Goal: Task Accomplishment & Management: Complete application form

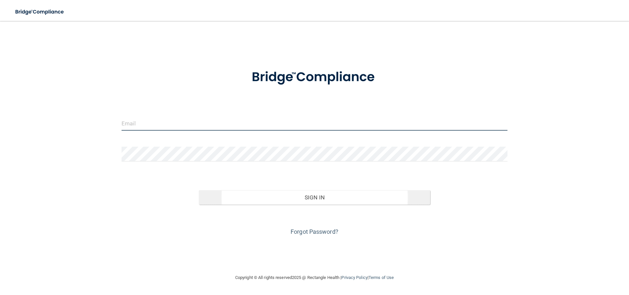
type input "[EMAIL_ADDRESS][DOMAIN_NAME]"
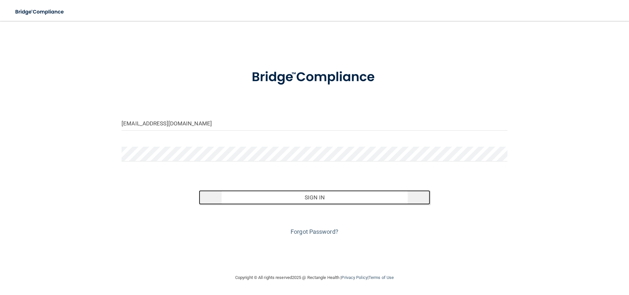
click at [304, 201] on button "Sign In" at bounding box center [315, 197] width 232 height 14
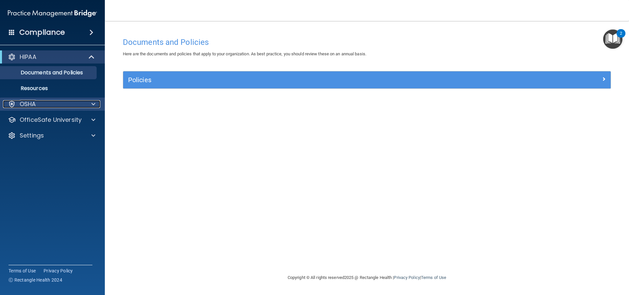
click at [97, 102] on div at bounding box center [92, 104] width 16 height 8
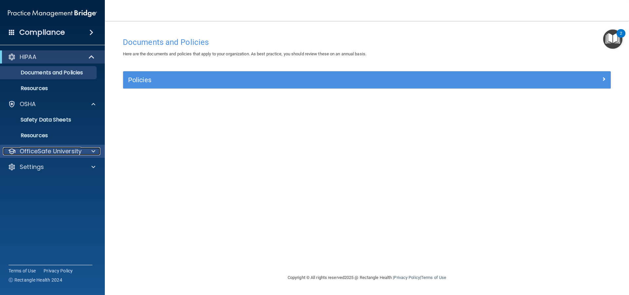
click at [92, 149] on span at bounding box center [93, 152] width 4 height 8
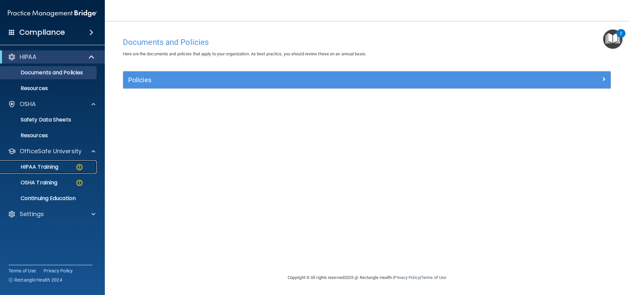
click at [57, 165] on p "HIPAA Training" at bounding box center [31, 167] width 54 height 7
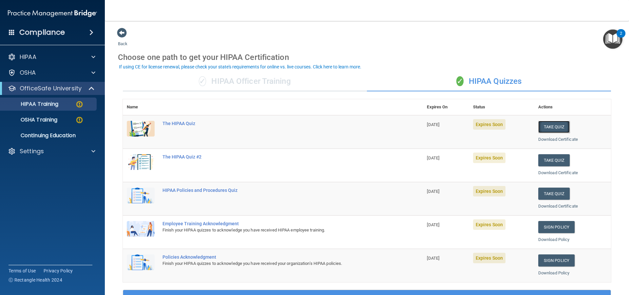
click at [304, 127] on button "Take Quiz" at bounding box center [554, 127] width 31 height 12
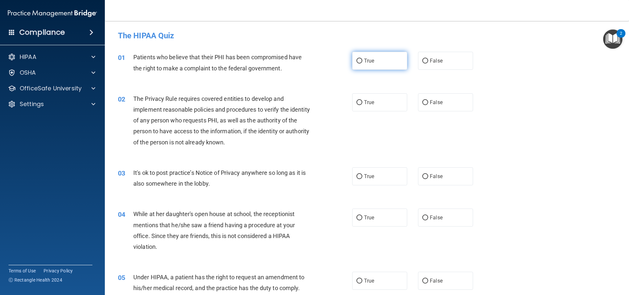
click at [304, 64] on label "True" at bounding box center [379, 61] width 55 height 18
click at [304, 64] on input "True" at bounding box center [360, 61] width 6 height 5
radio input "true"
click at [304, 100] on span "True" at bounding box center [369, 102] width 10 height 6
click at [304, 100] on input "True" at bounding box center [360, 102] width 6 height 5
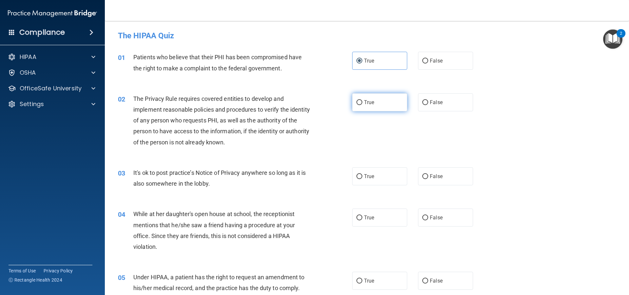
radio input "true"
click at [304, 178] on label "False" at bounding box center [445, 177] width 55 height 18
click at [304, 178] on input "False" at bounding box center [426, 176] width 6 height 5
radio input "true"
click at [304, 214] on label "False" at bounding box center [445, 218] width 55 height 18
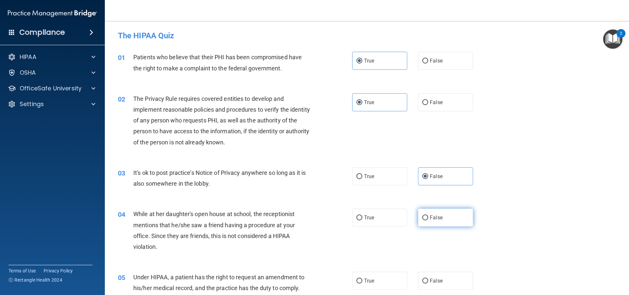
click at [304, 216] on input "False" at bounding box center [426, 218] width 6 height 5
radio input "true"
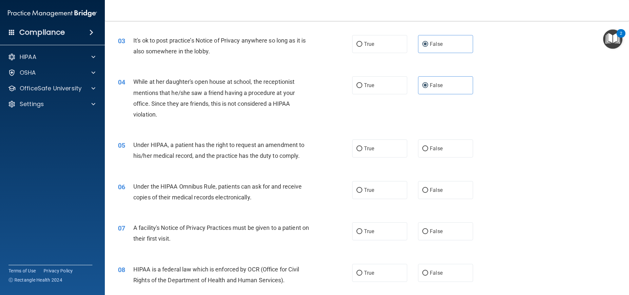
scroll to position [164, 0]
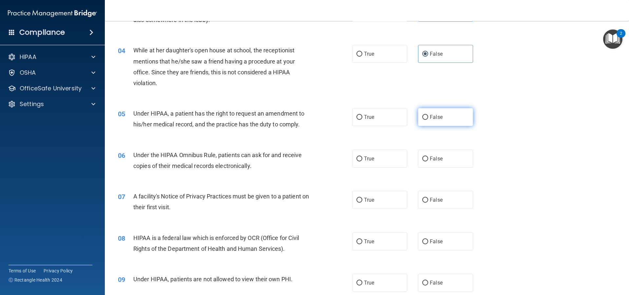
click at [304, 120] on span "False" at bounding box center [436, 117] width 13 height 6
click at [304, 120] on input "False" at bounding box center [426, 117] width 6 height 5
radio input "true"
click at [304, 159] on span "True" at bounding box center [369, 159] width 10 height 6
click at [304, 193] on label "True" at bounding box center [379, 200] width 55 height 18
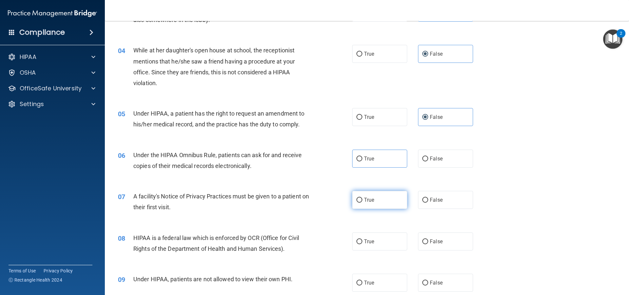
click at [304, 198] on input "True" at bounding box center [360, 200] width 6 height 5
radio input "true"
click at [304, 161] on input "True" at bounding box center [360, 159] width 6 height 5
radio input "true"
click at [304, 239] on label "True" at bounding box center [379, 242] width 55 height 18
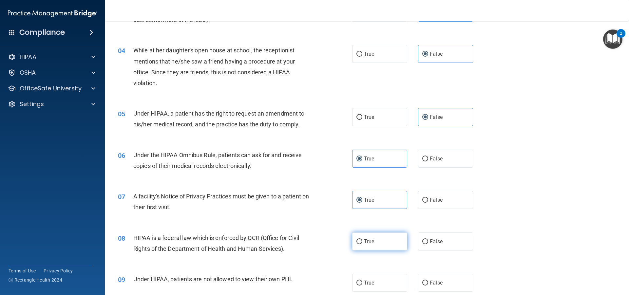
click at [304, 240] on input "True" at bounding box center [360, 242] width 6 height 5
radio input "true"
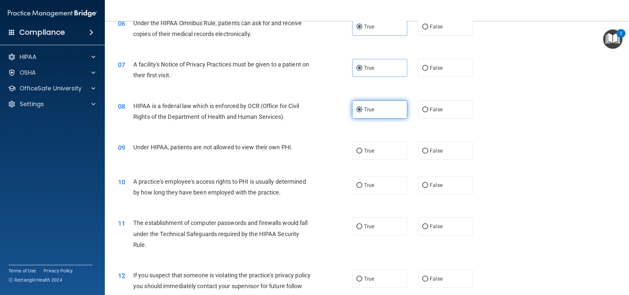
scroll to position [328, 0]
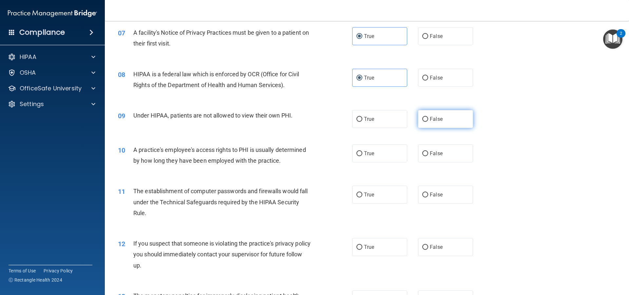
click at [304, 122] on label "False" at bounding box center [445, 119] width 55 height 18
click at [304, 122] on input "False" at bounding box center [426, 119] width 6 height 5
radio input "true"
click at [304, 154] on input "False" at bounding box center [426, 153] width 6 height 5
radio input "true"
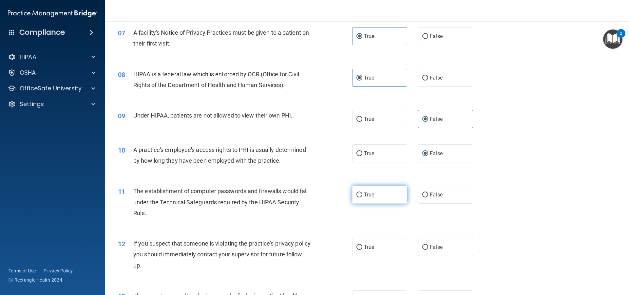
click at [304, 194] on input "True" at bounding box center [360, 195] width 6 height 5
radio input "true"
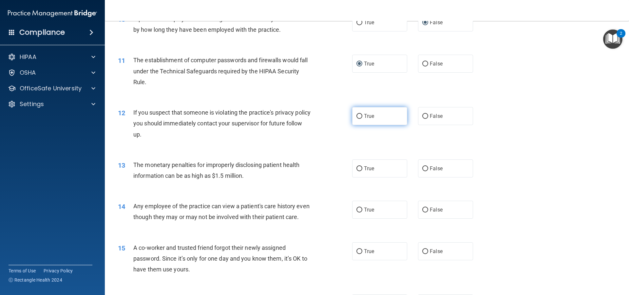
click at [304, 116] on input "True" at bounding box center [360, 116] width 6 height 5
radio input "true"
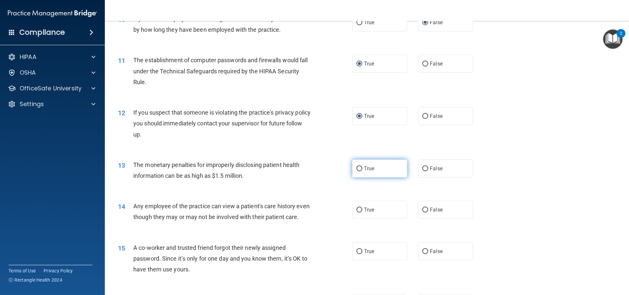
click at [304, 168] on input "True" at bounding box center [360, 169] width 6 height 5
radio input "true"
click at [304, 207] on label "False" at bounding box center [445, 210] width 55 height 18
click at [304, 208] on input "False" at bounding box center [426, 210] width 6 height 5
radio input "true"
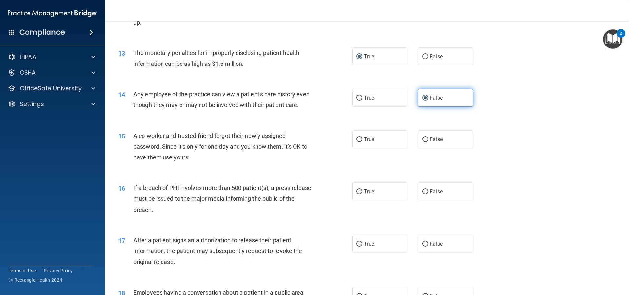
scroll to position [590, 0]
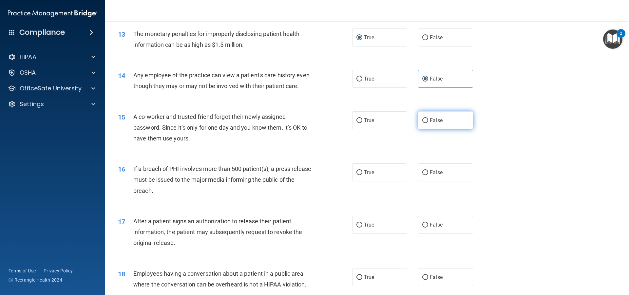
click at [304, 123] on input "False" at bounding box center [426, 120] width 6 height 5
radio input "true"
click at [304, 175] on input "True" at bounding box center [360, 172] width 6 height 5
radio input "true"
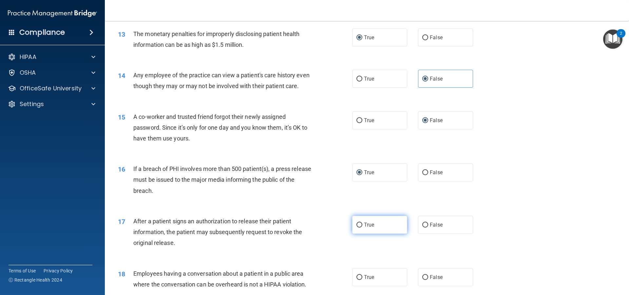
click at [304, 228] on input "True" at bounding box center [360, 225] width 6 height 5
radio input "true"
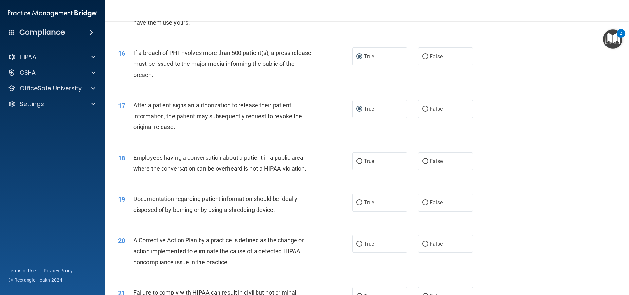
scroll to position [721, 0]
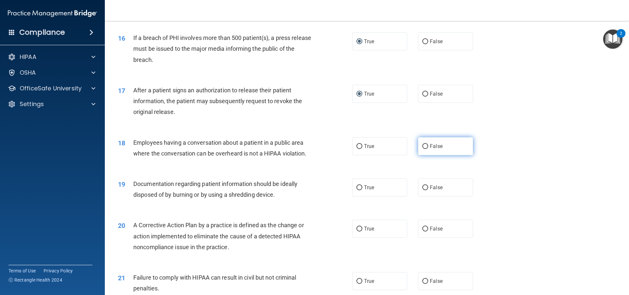
click at [304, 149] on input "False" at bounding box center [426, 146] width 6 height 5
radio input "true"
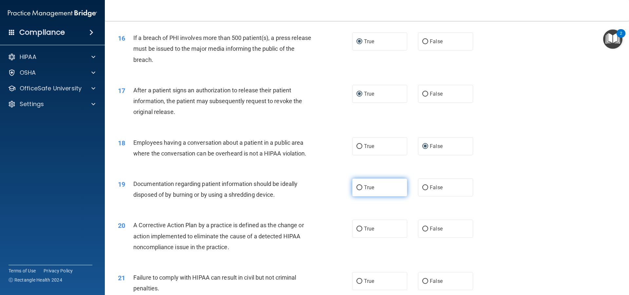
click at [304, 190] on input "True" at bounding box center [360, 188] width 6 height 5
radio input "true"
drag, startPoint x: 358, startPoint y: 239, endPoint x: 362, endPoint y: 236, distance: 4.9
click at [304, 232] on input "True" at bounding box center [360, 229] width 6 height 5
radio input "true"
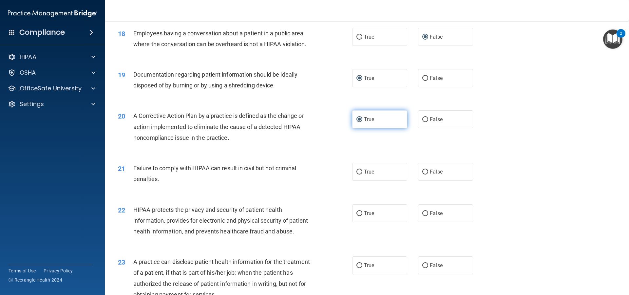
scroll to position [852, 0]
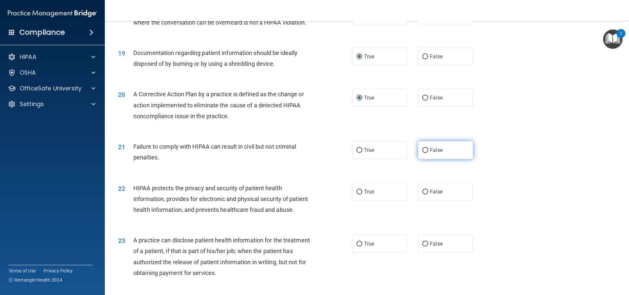
click at [304, 153] on input "False" at bounding box center [426, 150] width 6 height 5
radio input "true"
click at [304, 195] on input "True" at bounding box center [360, 192] width 6 height 5
radio input "true"
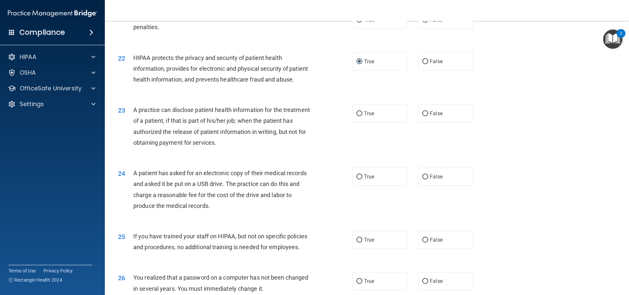
scroll to position [983, 0]
click at [304, 116] on input "False" at bounding box center [426, 113] width 6 height 5
radio input "true"
click at [304, 179] on input "True" at bounding box center [360, 176] width 6 height 5
radio input "true"
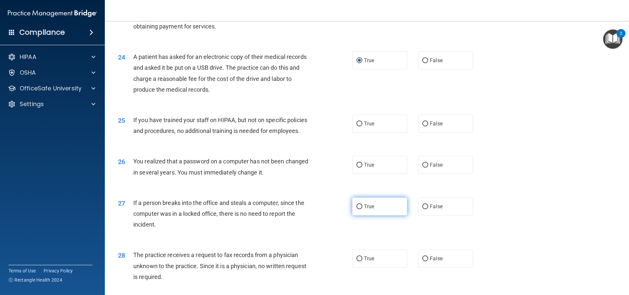
scroll to position [1115, 0]
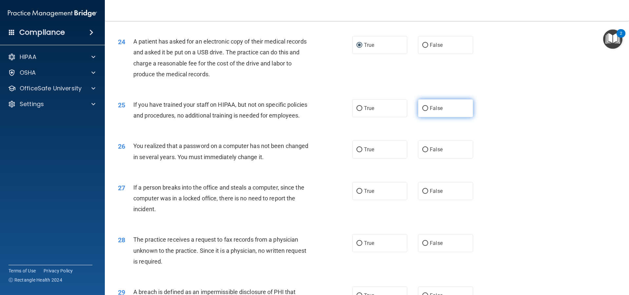
click at [304, 117] on label "False" at bounding box center [445, 108] width 55 height 18
click at [304, 111] on input "False" at bounding box center [426, 108] width 6 height 5
radio input "true"
click at [304, 152] on input "True" at bounding box center [360, 150] width 6 height 5
radio input "true"
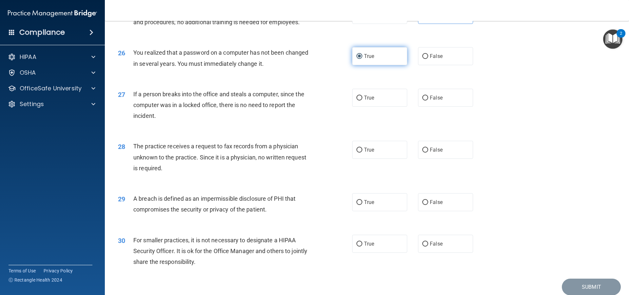
scroll to position [1213, 0]
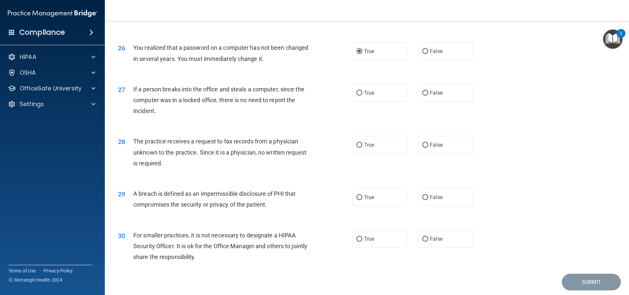
drag, startPoint x: 424, startPoint y: 114, endPoint x: 425, endPoint y: 126, distance: 11.5
click at [304, 96] on input "False" at bounding box center [426, 93] width 6 height 5
radio input "true"
click at [304, 148] on input "False" at bounding box center [426, 145] width 6 height 5
radio input "true"
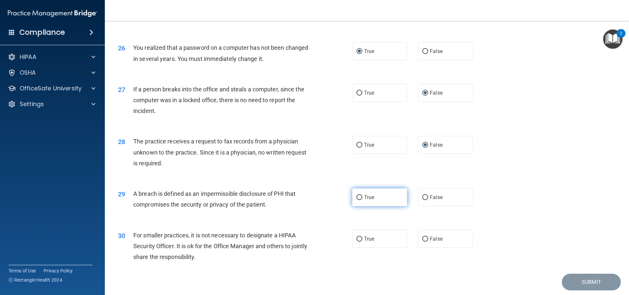
click at [304, 200] on input "True" at bounding box center [360, 197] width 6 height 5
radio input "true"
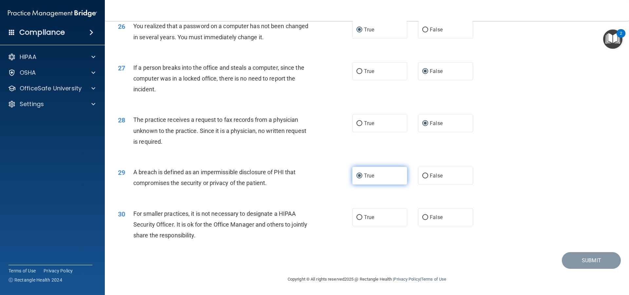
scroll to position [1256, 0]
click at [304, 217] on input "False" at bounding box center [426, 217] width 6 height 5
radio input "true"
click at [304, 262] on button "Submit" at bounding box center [591, 260] width 59 height 17
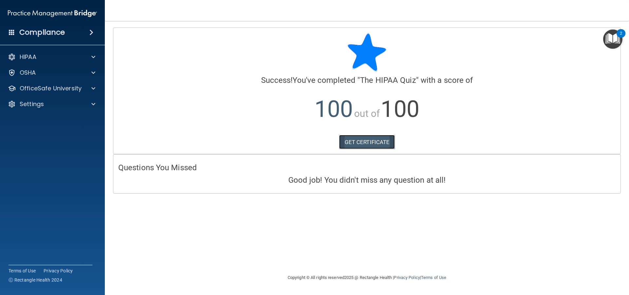
click at [304, 142] on link "GET CERTIFICATE" at bounding box center [367, 142] width 56 height 14
click at [92, 56] on span at bounding box center [93, 57] width 4 height 8
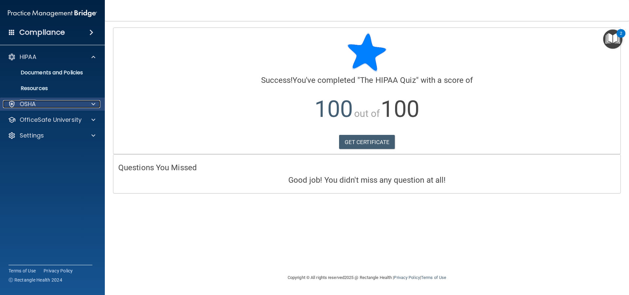
click at [92, 105] on span at bounding box center [93, 104] width 4 height 8
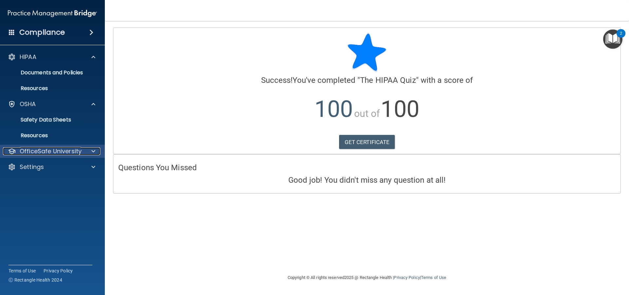
click at [95, 151] on div at bounding box center [92, 152] width 16 height 8
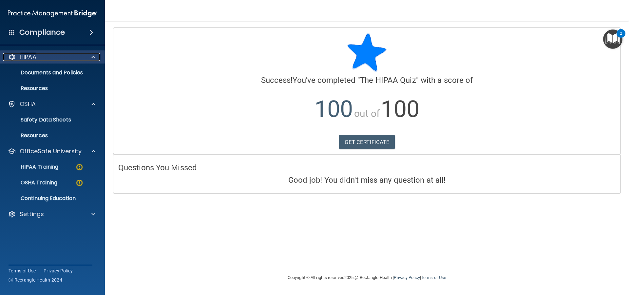
click at [39, 57] on div "HIPAA" at bounding box center [43, 57] width 81 height 8
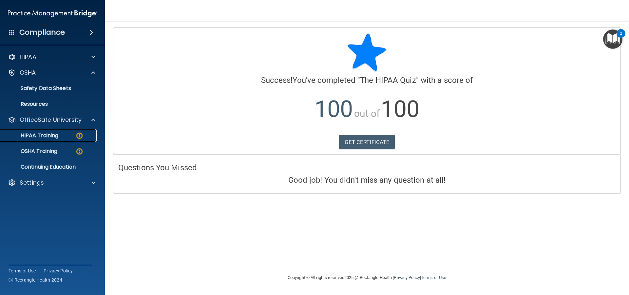
click at [58, 137] on p "HIPAA Training" at bounding box center [31, 135] width 54 height 7
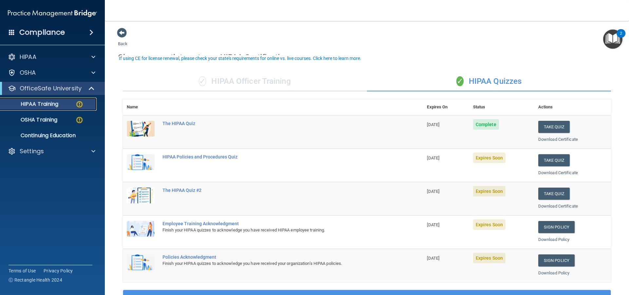
scroll to position [33, 0]
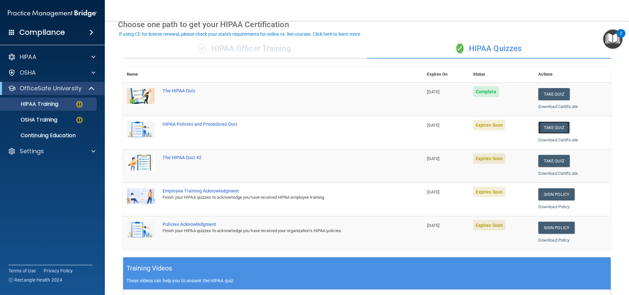
click at [304, 128] on button "Take Quiz" at bounding box center [554, 128] width 31 height 12
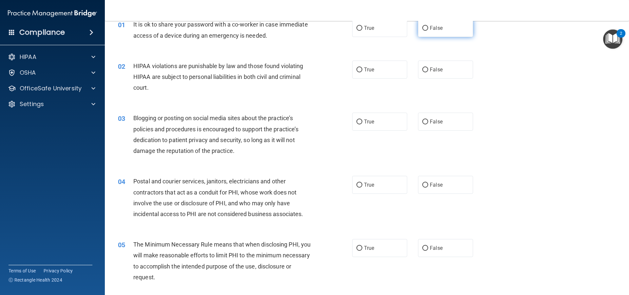
click at [304, 26] on input "False" at bounding box center [426, 28] width 6 height 5
radio input "true"
click at [304, 70] on input "True" at bounding box center [360, 70] width 6 height 5
radio input "true"
click at [304, 122] on input "False" at bounding box center [426, 122] width 6 height 5
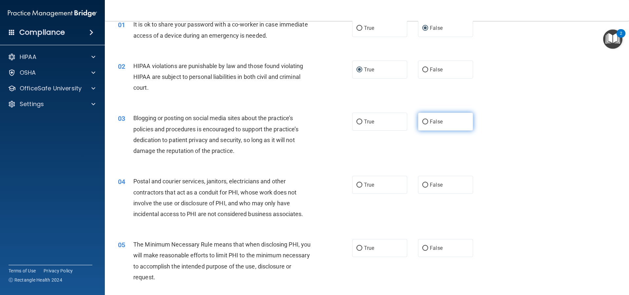
radio input "true"
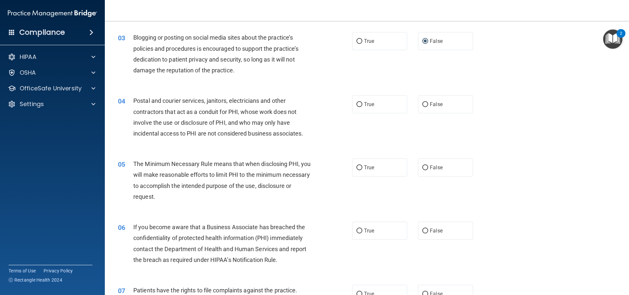
scroll to position [131, 0]
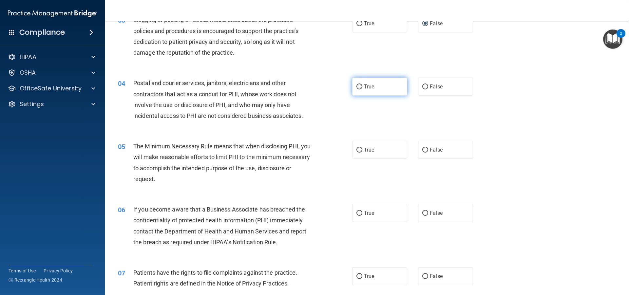
click at [304, 87] on input "True" at bounding box center [360, 87] width 6 height 5
radio input "true"
click at [304, 148] on input "True" at bounding box center [360, 150] width 6 height 5
radio input "true"
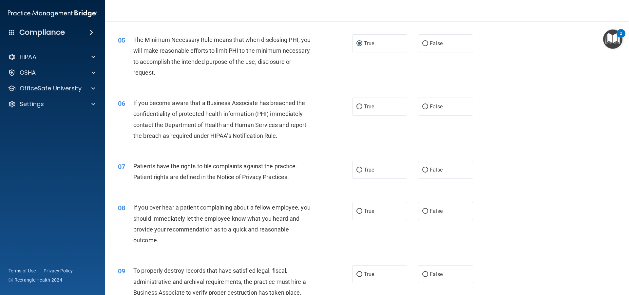
scroll to position [262, 0]
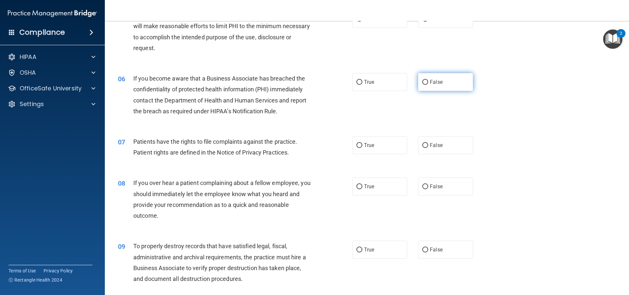
click at [304, 81] on input "False" at bounding box center [426, 82] width 6 height 5
radio input "true"
click at [304, 146] on input "False" at bounding box center [426, 145] width 6 height 5
radio input "true"
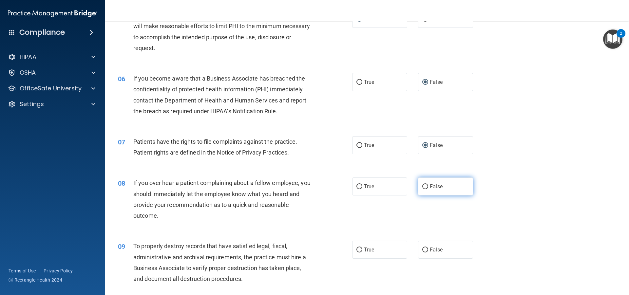
click at [304, 186] on input "False" at bounding box center [426, 187] width 6 height 5
radio input "true"
click at [304, 249] on input "False" at bounding box center [426, 250] width 6 height 5
radio input "true"
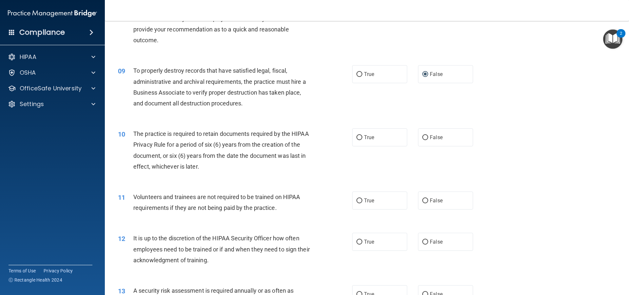
scroll to position [459, 0]
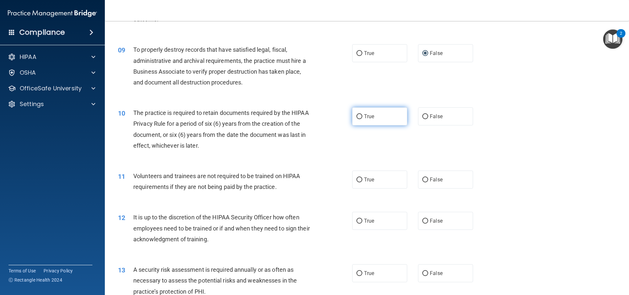
click at [304, 117] on input "True" at bounding box center [360, 116] width 6 height 5
radio input "true"
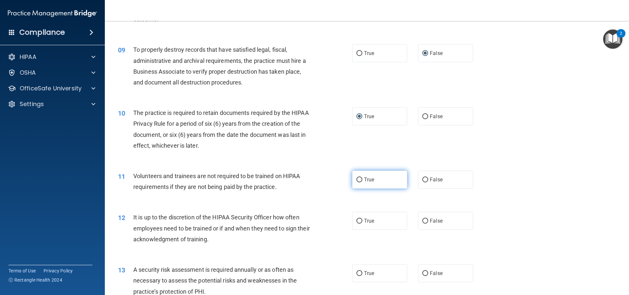
click at [304, 180] on input "True" at bounding box center [360, 180] width 6 height 5
radio input "true"
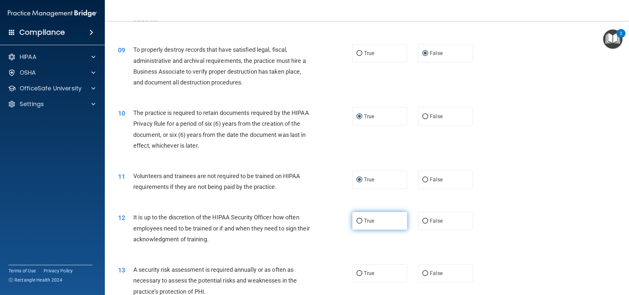
click at [304, 220] on input "True" at bounding box center [360, 221] width 6 height 5
radio input "true"
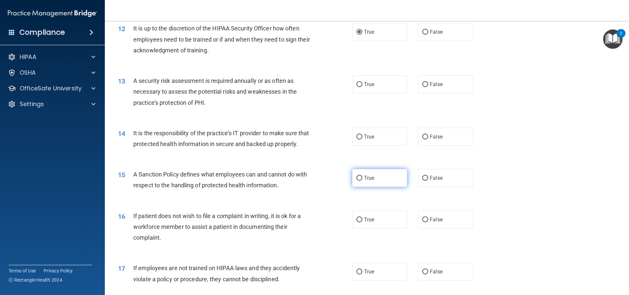
scroll to position [656, 0]
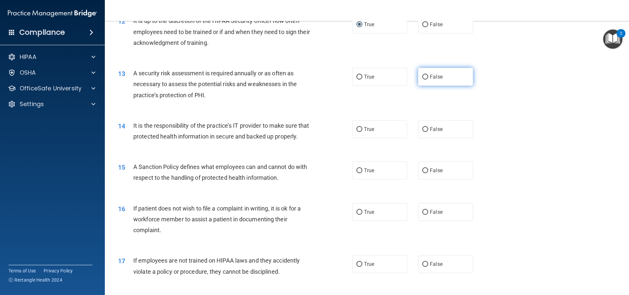
click at [304, 78] on input "False" at bounding box center [426, 77] width 6 height 5
radio input "true"
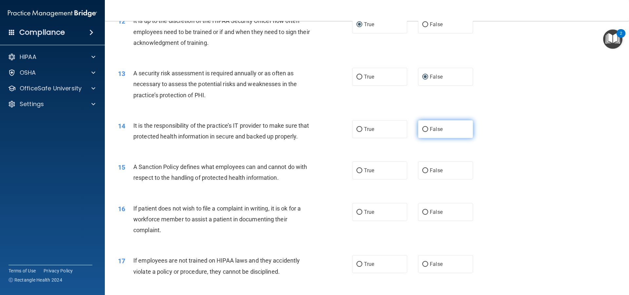
click at [304, 128] on input "False" at bounding box center [426, 129] width 6 height 5
radio input "true"
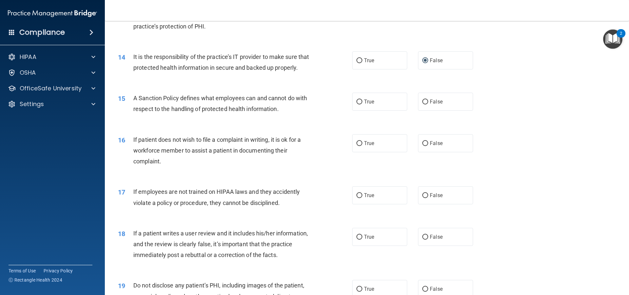
scroll to position [754, 0]
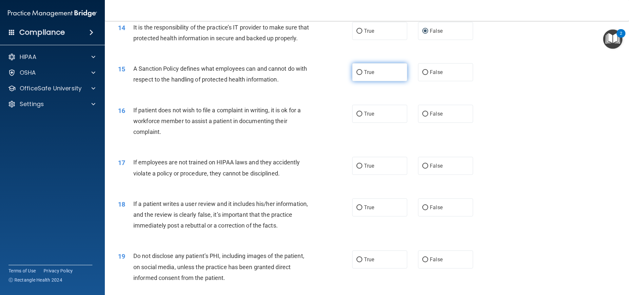
drag, startPoint x: 357, startPoint y: 82, endPoint x: 359, endPoint y: 92, distance: 10.0
click at [304, 75] on input "True" at bounding box center [360, 72] width 6 height 5
radio input "true"
click at [304, 117] on input "True" at bounding box center [360, 114] width 6 height 5
radio input "true"
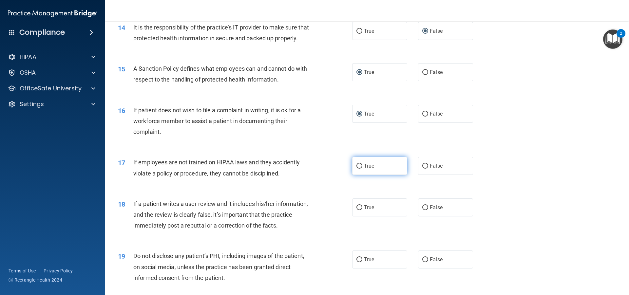
click at [304, 169] on input "True" at bounding box center [360, 166] width 6 height 5
radio input "true"
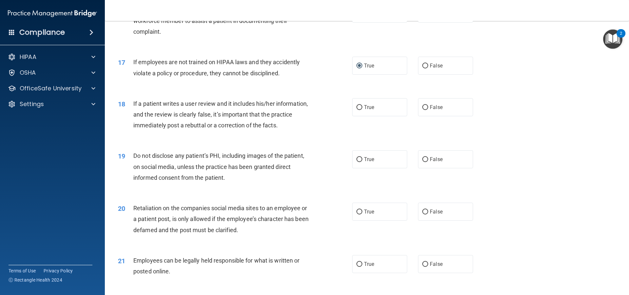
scroll to position [885, 0]
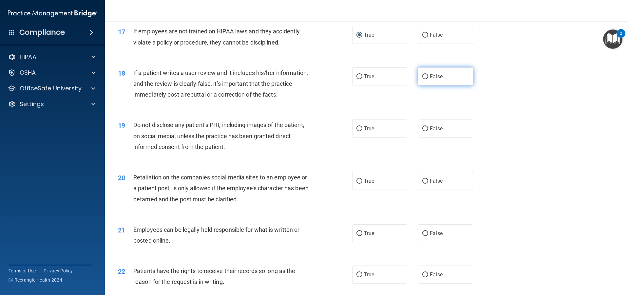
click at [304, 79] on input "False" at bounding box center [426, 76] width 6 height 5
radio input "true"
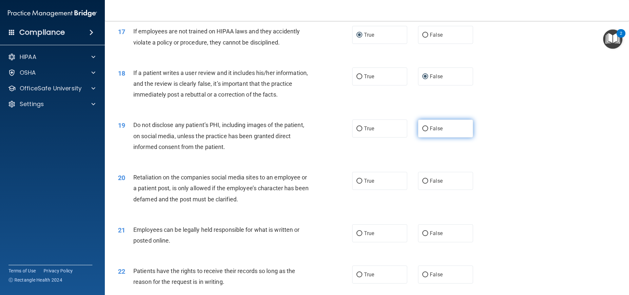
click at [304, 131] on input "False" at bounding box center [426, 129] width 6 height 5
radio input "true"
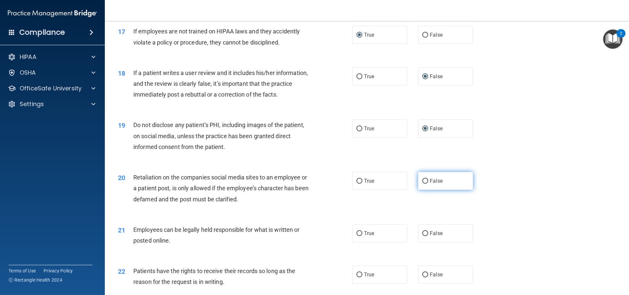
click at [304, 184] on input "False" at bounding box center [426, 181] width 6 height 5
radio input "true"
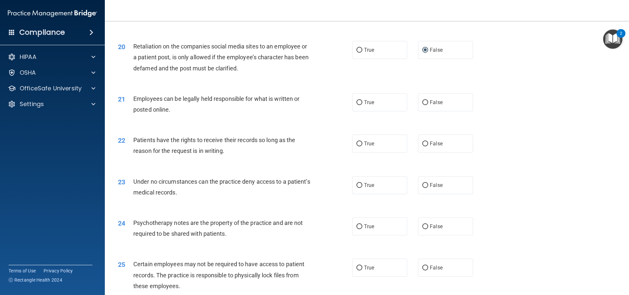
scroll to position [1049, 0]
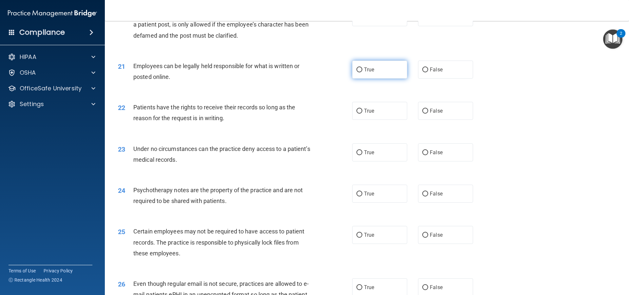
click at [304, 72] on input "True" at bounding box center [360, 70] width 6 height 5
radio input "true"
drag, startPoint x: 356, startPoint y: 122, endPoint x: 366, endPoint y: 126, distance: 10.6
click at [304, 114] on input "True" at bounding box center [360, 111] width 6 height 5
radio input "true"
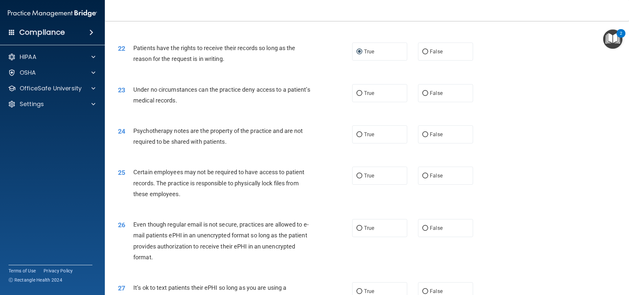
scroll to position [1147, 0]
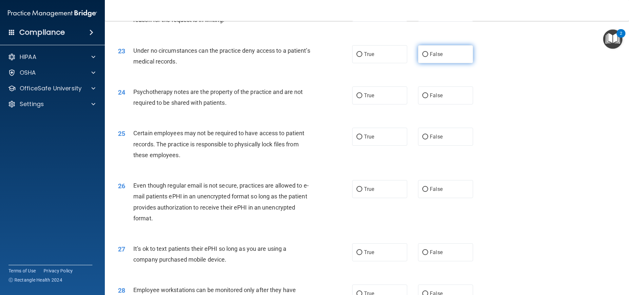
click at [304, 57] on input "False" at bounding box center [426, 54] width 6 height 5
radio input "true"
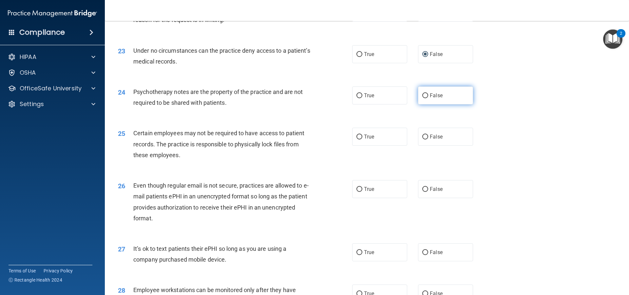
click at [304, 98] on input "False" at bounding box center [426, 95] width 6 height 5
radio input "true"
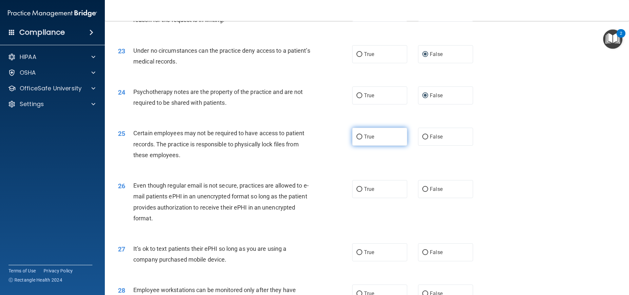
click at [304, 140] on input "True" at bounding box center [360, 137] width 6 height 5
radio input "true"
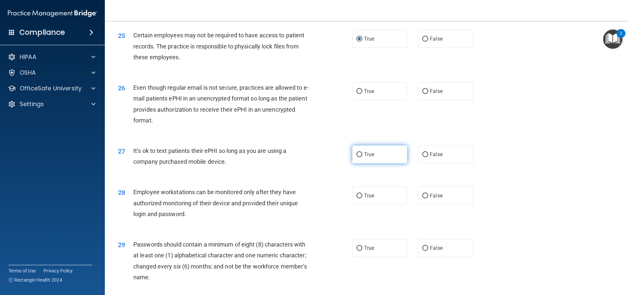
scroll to position [1246, 0]
click at [304, 94] on input "False" at bounding box center [426, 91] width 6 height 5
radio input "true"
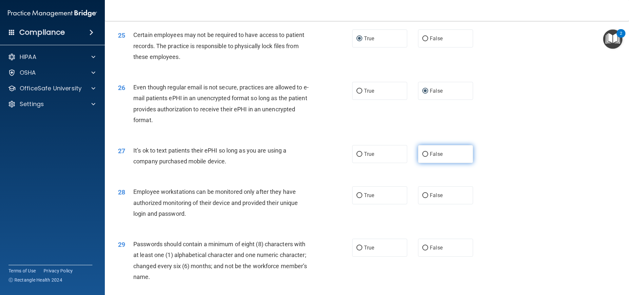
click at [304, 157] on input "False" at bounding box center [426, 154] width 6 height 5
radio input "true"
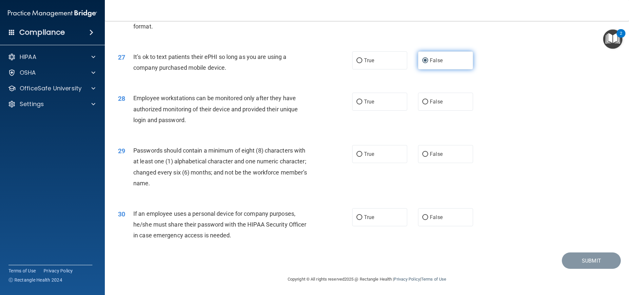
scroll to position [1350, 0]
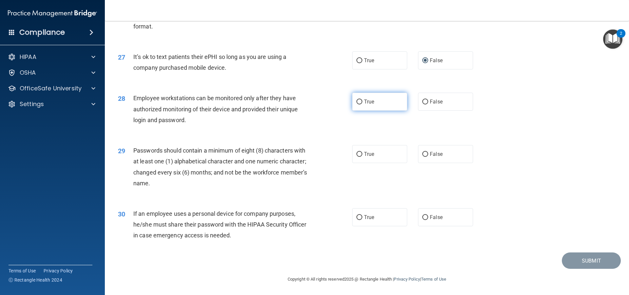
click at [304, 103] on input "True" at bounding box center [360, 102] width 6 height 5
radio input "true"
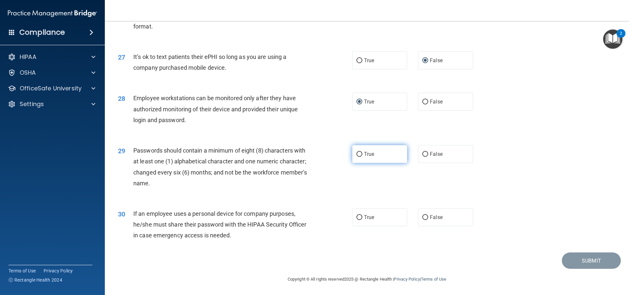
drag, startPoint x: 357, startPoint y: 154, endPoint x: 369, endPoint y: 147, distance: 13.5
click at [304, 154] on input "True" at bounding box center [360, 154] width 6 height 5
radio input "true"
drag, startPoint x: 358, startPoint y: 218, endPoint x: 365, endPoint y: 209, distance: 10.7
click at [304, 217] on input "True" at bounding box center [360, 217] width 6 height 5
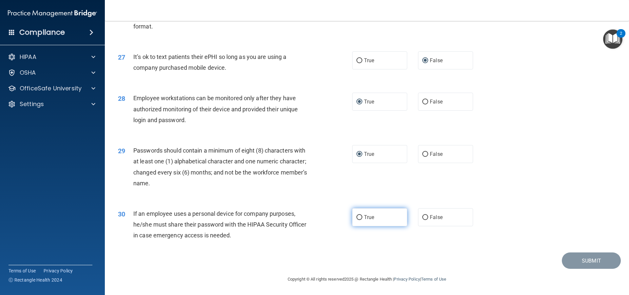
radio input "true"
click at [304, 261] on button "Submit" at bounding box center [591, 261] width 59 height 17
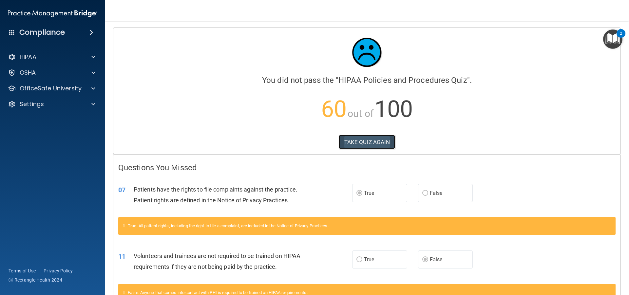
click at [304, 140] on button "TAKE QUIZ AGAIN" at bounding box center [367, 142] width 57 height 14
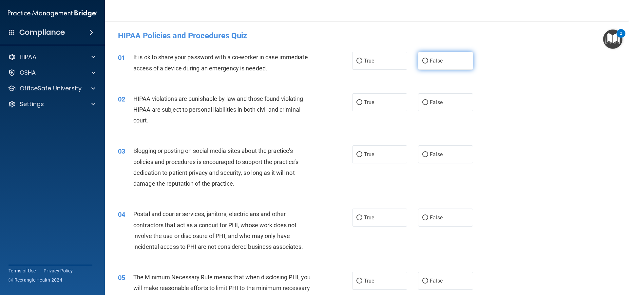
click at [304, 60] on input "False" at bounding box center [426, 61] width 6 height 5
radio input "true"
click at [304, 102] on input "True" at bounding box center [360, 102] width 6 height 5
radio input "true"
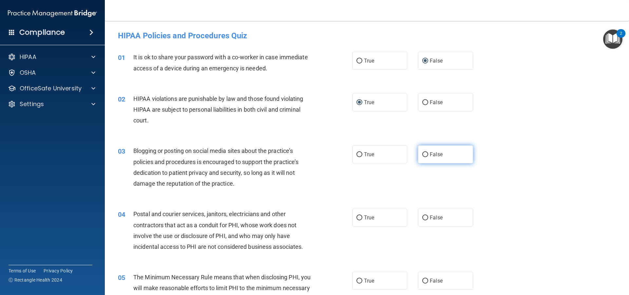
click at [304, 154] on input "False" at bounding box center [426, 154] width 6 height 5
radio input "true"
click at [304, 219] on input "True" at bounding box center [360, 218] width 6 height 5
radio input "true"
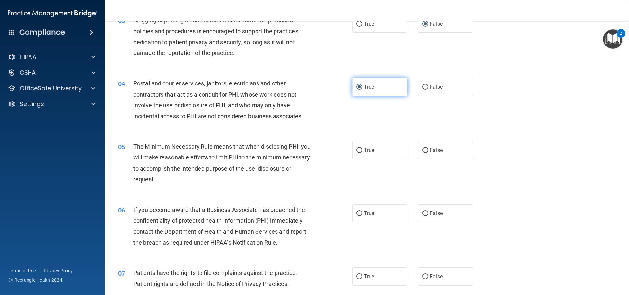
scroll to position [131, 0]
click at [304, 151] on input "True" at bounding box center [360, 150] width 6 height 5
radio input "true"
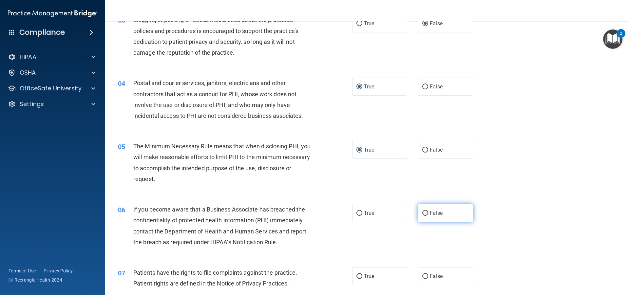
click at [304, 212] on label "False" at bounding box center [445, 213] width 55 height 18
click at [304, 212] on input "False" at bounding box center [426, 213] width 6 height 5
radio input "true"
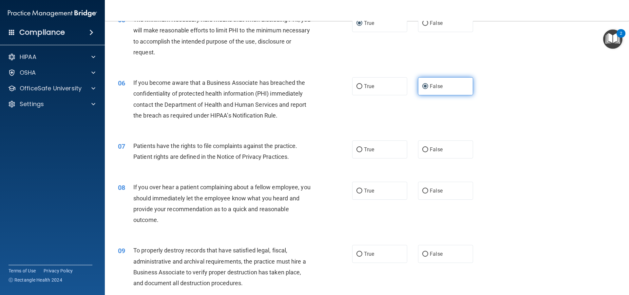
scroll to position [262, 0]
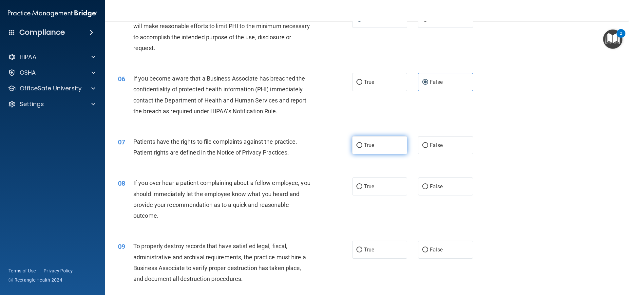
click at [304, 144] on input "True" at bounding box center [360, 145] width 6 height 5
radio input "true"
click at [304, 186] on input "False" at bounding box center [426, 187] width 6 height 5
radio input "true"
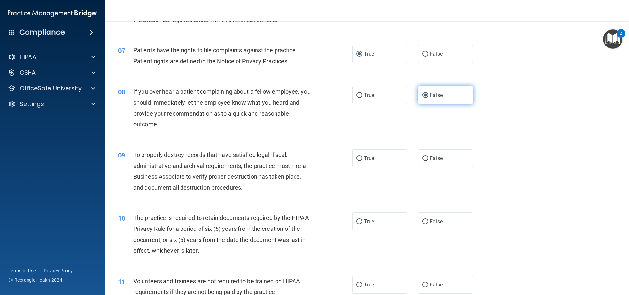
scroll to position [361, 0]
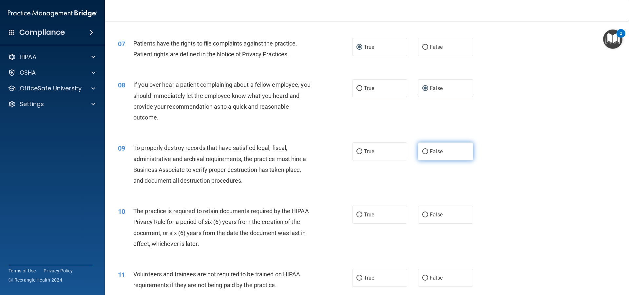
click at [304, 151] on input "False" at bounding box center [426, 151] width 6 height 5
radio input "true"
click at [304, 216] on input "True" at bounding box center [360, 215] width 6 height 5
radio input "true"
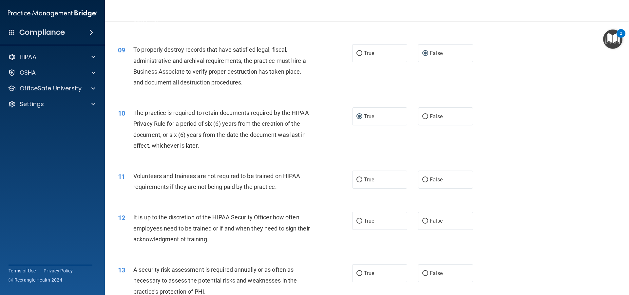
scroll to position [492, 0]
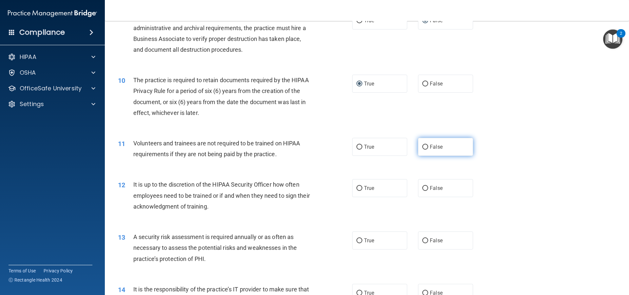
click at [304, 146] on input "False" at bounding box center [426, 147] width 6 height 5
radio input "true"
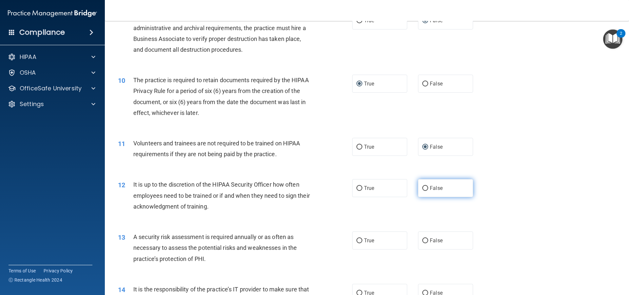
click at [304, 190] on input "False" at bounding box center [426, 188] width 6 height 5
radio input "true"
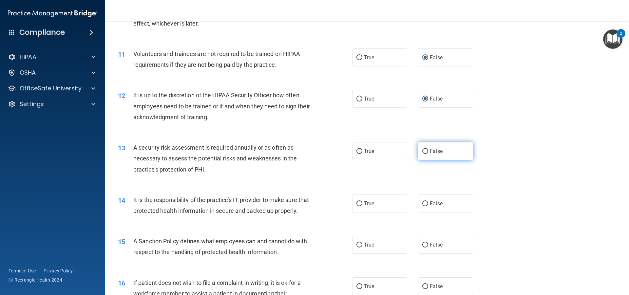
scroll to position [590, 0]
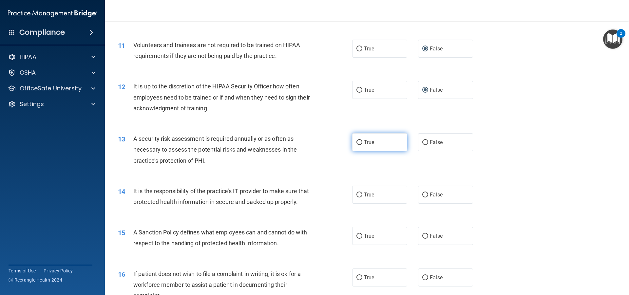
click at [304, 140] on input "True" at bounding box center [360, 142] width 6 height 5
radio input "true"
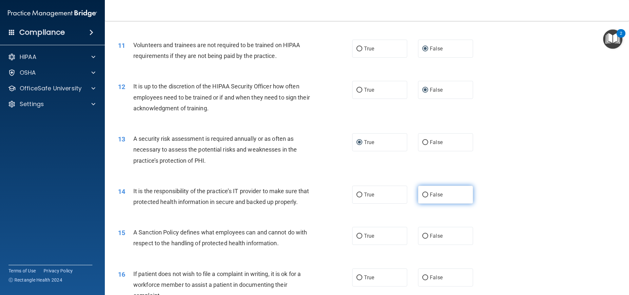
click at [304, 194] on input "False" at bounding box center [426, 195] width 6 height 5
radio input "true"
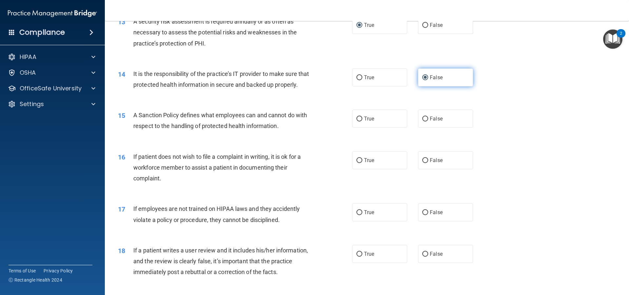
scroll to position [721, 0]
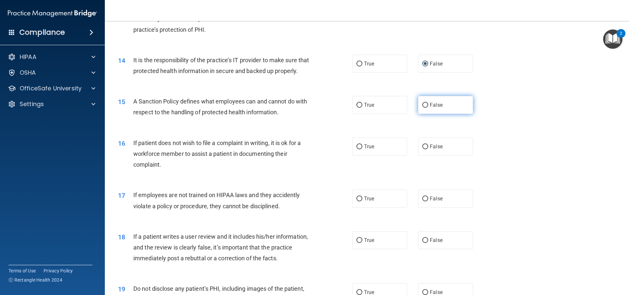
click at [304, 108] on input "False" at bounding box center [426, 105] width 6 height 5
radio input "true"
click at [304, 149] on input "True" at bounding box center [360, 147] width 6 height 5
radio input "true"
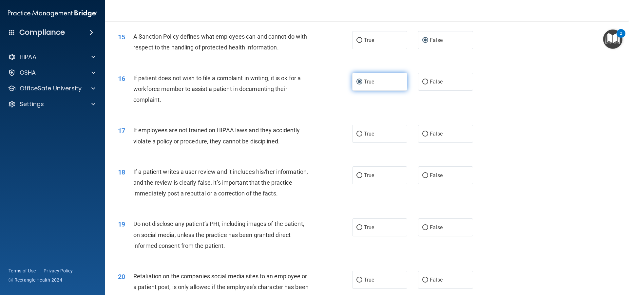
scroll to position [820, 0]
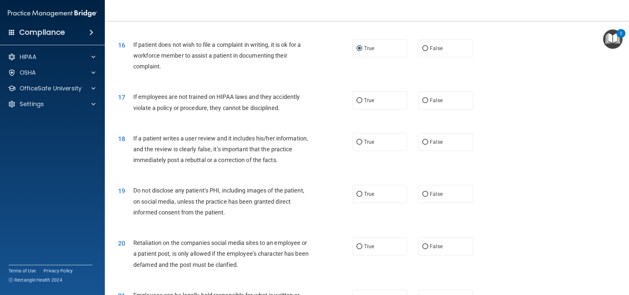
drag, startPoint x: 424, startPoint y: 110, endPoint x: 422, endPoint y: 127, distance: 16.5
click at [304, 103] on input "False" at bounding box center [426, 100] width 6 height 5
radio input "true"
click at [304, 145] on input "False" at bounding box center [426, 142] width 6 height 5
radio input "true"
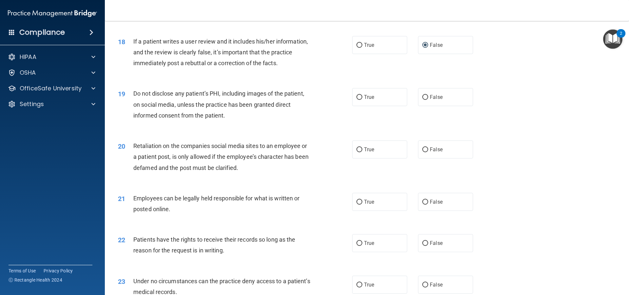
scroll to position [918, 0]
click at [304, 105] on label "True" at bounding box center [379, 96] width 55 height 18
click at [304, 99] on input "True" at bounding box center [360, 96] width 6 height 5
radio input "true"
click at [304, 151] on input "False" at bounding box center [426, 148] width 6 height 5
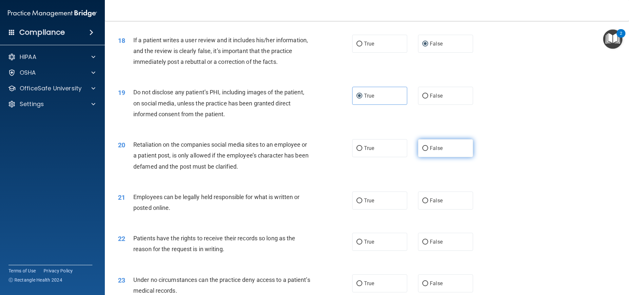
radio input "true"
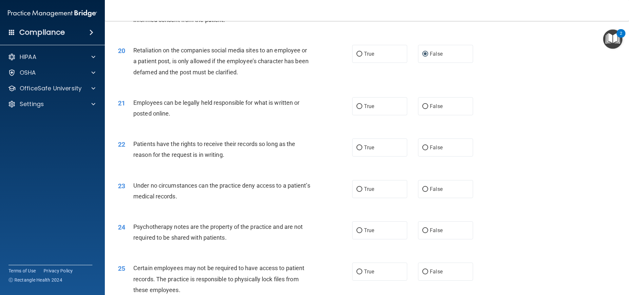
scroll to position [1016, 0]
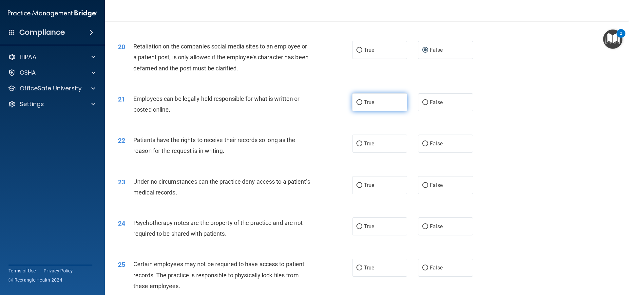
click at [304, 111] on label "True" at bounding box center [379, 102] width 55 height 18
click at [304, 105] on input "True" at bounding box center [360, 102] width 6 height 5
radio input "true"
click at [304, 153] on label "False" at bounding box center [445, 144] width 55 height 18
click at [304, 147] on input "False" at bounding box center [426, 144] width 6 height 5
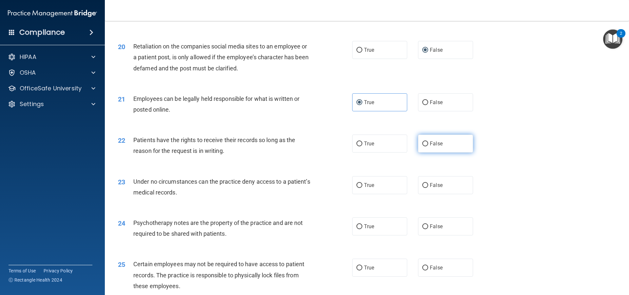
radio input "true"
click at [304, 188] on input "False" at bounding box center [426, 185] width 6 height 5
radio input "true"
click at [304, 229] on input "True" at bounding box center [360, 227] width 6 height 5
radio input "true"
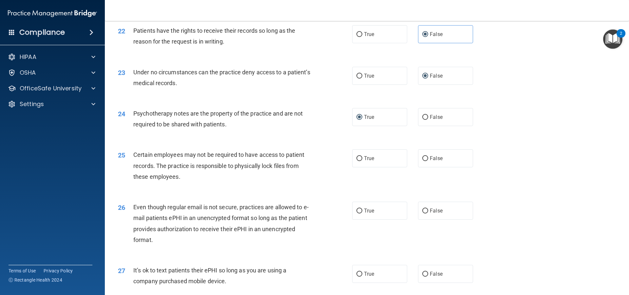
scroll to position [1180, 0]
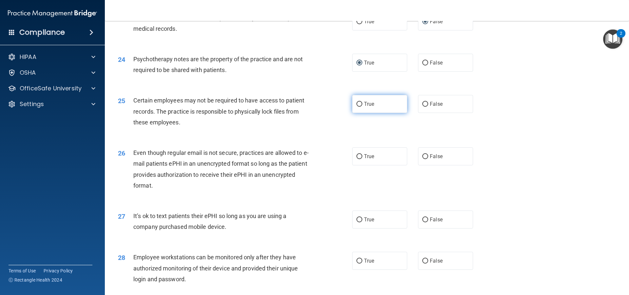
click at [304, 107] on input "True" at bounding box center [360, 104] width 6 height 5
radio input "true"
click at [304, 159] on input "True" at bounding box center [360, 156] width 6 height 5
radio input "true"
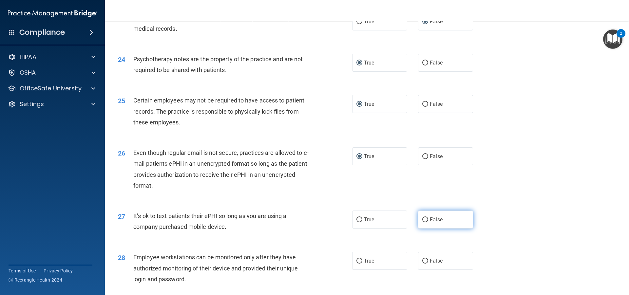
click at [304, 229] on label "False" at bounding box center [445, 220] width 55 height 18
click at [304, 223] on input "False" at bounding box center [426, 220] width 6 height 5
radio input "true"
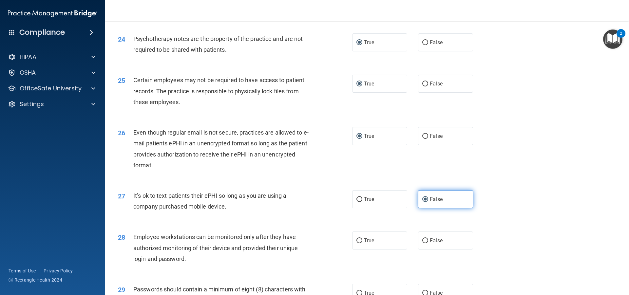
scroll to position [1278, 0]
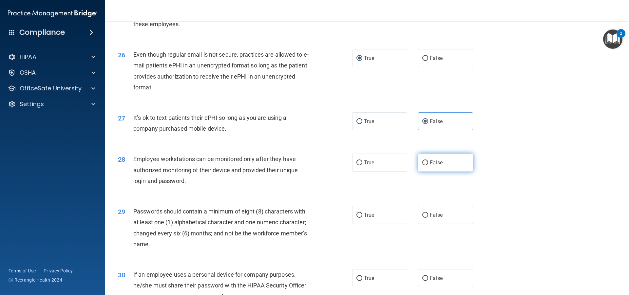
click at [304, 166] on input "False" at bounding box center [426, 163] width 6 height 5
radio input "true"
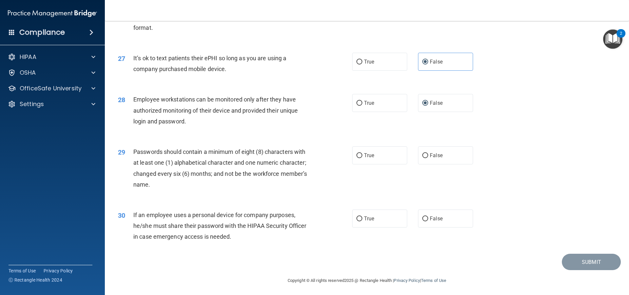
scroll to position [1350, 0]
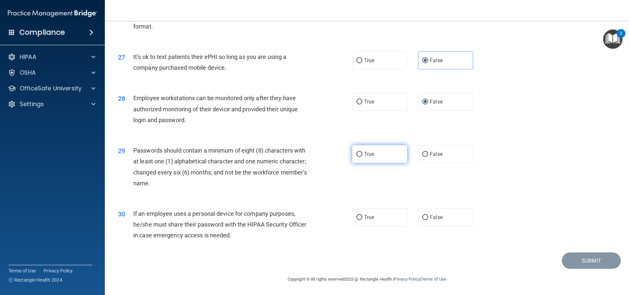
click at [304, 153] on input "True" at bounding box center [360, 154] width 6 height 5
radio input "true"
click at [304, 215] on input "False" at bounding box center [426, 217] width 6 height 5
radio input "true"
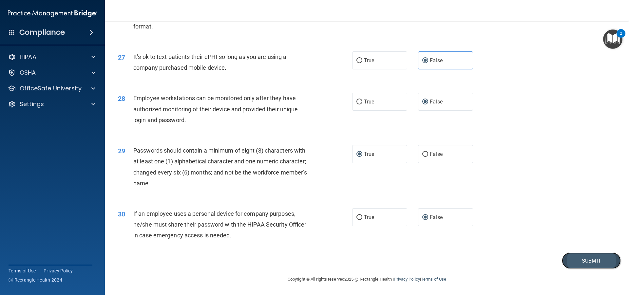
click at [304, 258] on button "Submit" at bounding box center [591, 261] width 59 height 17
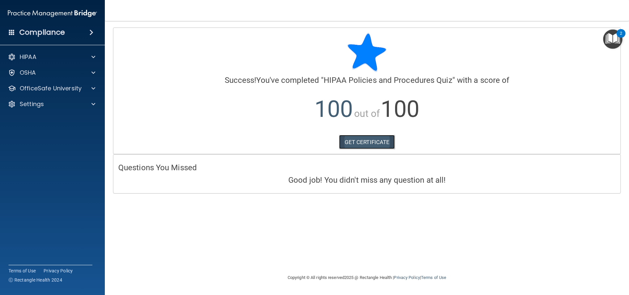
click at [304, 142] on link "GET CERTIFICATE" at bounding box center [367, 142] width 56 height 14
click at [90, 87] on div at bounding box center [92, 89] width 16 height 8
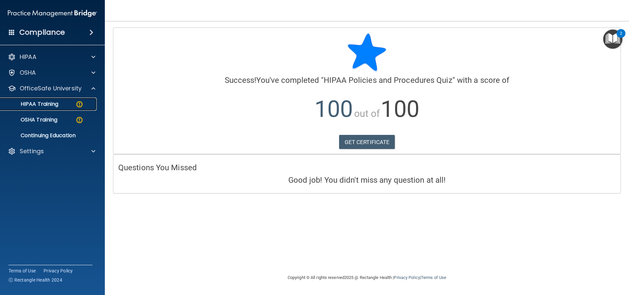
click at [52, 106] on p "HIPAA Training" at bounding box center [31, 104] width 54 height 7
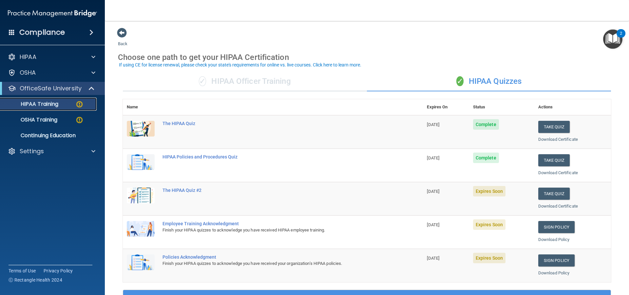
scroll to position [33, 0]
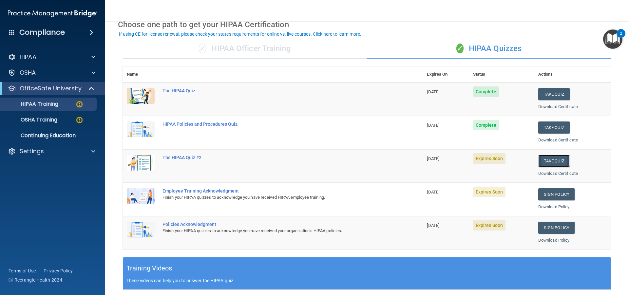
click at [304, 160] on button "Take Quiz" at bounding box center [554, 161] width 31 height 12
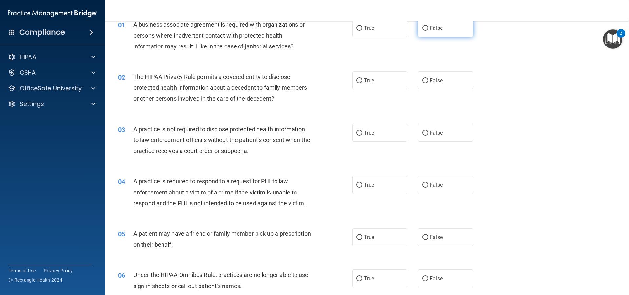
click at [304, 27] on input "False" at bounding box center [426, 28] width 6 height 5
radio input "true"
click at [304, 83] on input "True" at bounding box center [360, 80] width 6 height 5
radio input "true"
click at [304, 133] on label "False" at bounding box center [445, 133] width 55 height 18
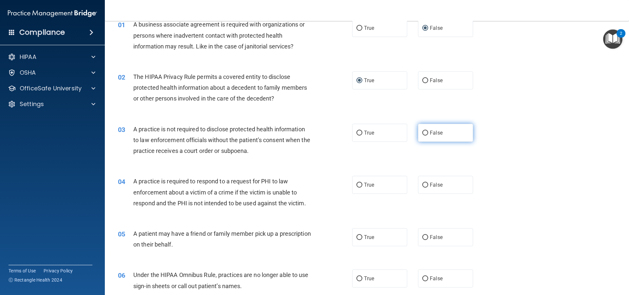
click at [304, 133] on input "False" at bounding box center [426, 133] width 6 height 5
radio input "true"
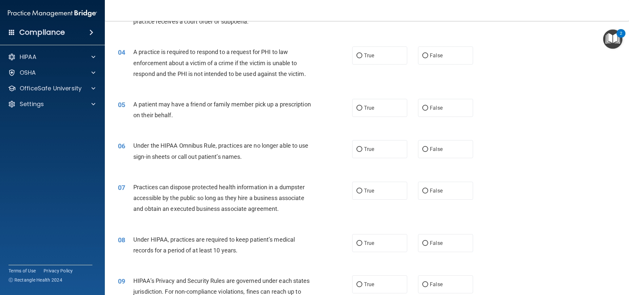
scroll to position [164, 0]
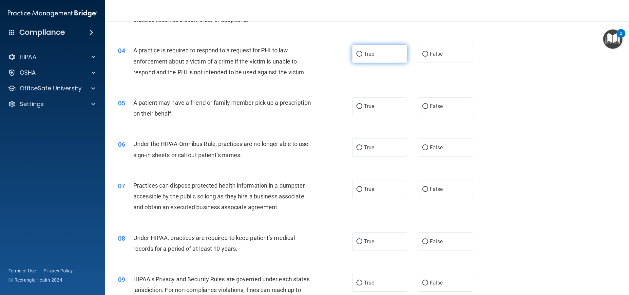
click at [304, 55] on input "True" at bounding box center [360, 54] width 6 height 5
radio input "true"
click at [304, 106] on label "True" at bounding box center [379, 106] width 55 height 18
click at [304, 106] on input "True" at bounding box center [360, 106] width 6 height 5
radio input "true"
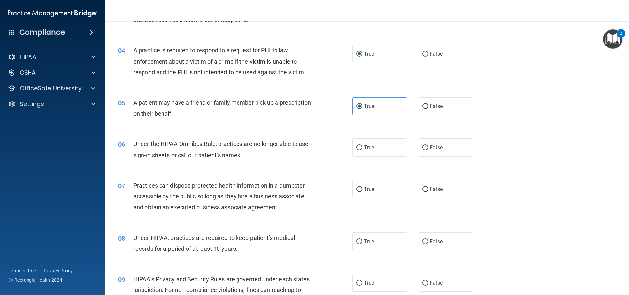
drag, startPoint x: 426, startPoint y: 148, endPoint x: 427, endPoint y: 166, distance: 18.0
click at [304, 148] on label "False" at bounding box center [445, 148] width 55 height 18
click at [304, 148] on input "False" at bounding box center [426, 148] width 6 height 5
radio input "true"
drag, startPoint x: 426, startPoint y: 185, endPoint x: 428, endPoint y: 191, distance: 7.1
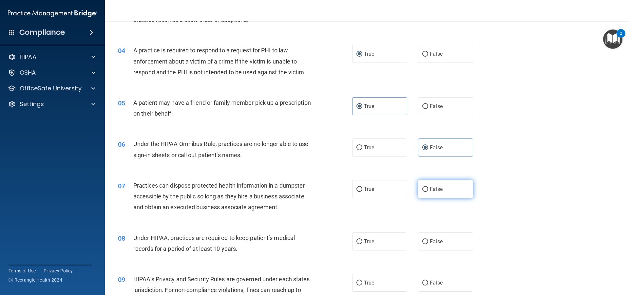
click at [304, 185] on label "False" at bounding box center [445, 189] width 55 height 18
click at [304, 187] on input "False" at bounding box center [426, 189] width 6 height 5
radio input "true"
drag, startPoint x: 424, startPoint y: 239, endPoint x: 444, endPoint y: 232, distance: 21.0
click at [304, 239] on label "False" at bounding box center [445, 242] width 55 height 18
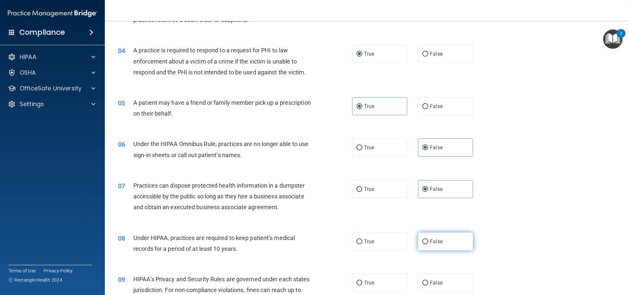
click at [304, 240] on input "False" at bounding box center [426, 242] width 6 height 5
radio input "true"
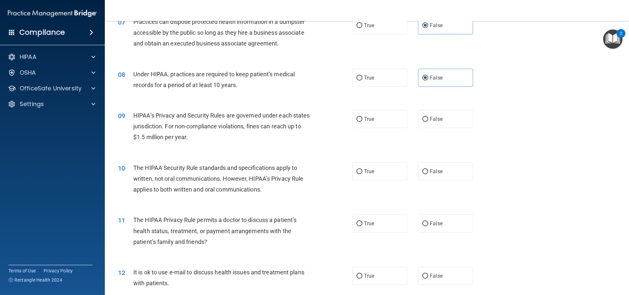
scroll to position [361, 0]
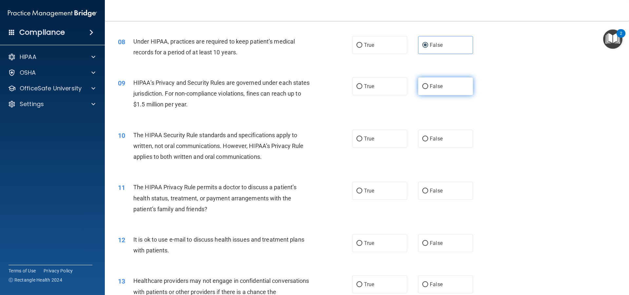
click at [304, 83] on label "False" at bounding box center [445, 86] width 55 height 18
click at [304, 84] on input "False" at bounding box center [426, 86] width 6 height 5
radio input "true"
click at [304, 137] on input "True" at bounding box center [360, 139] width 6 height 5
radio input "true"
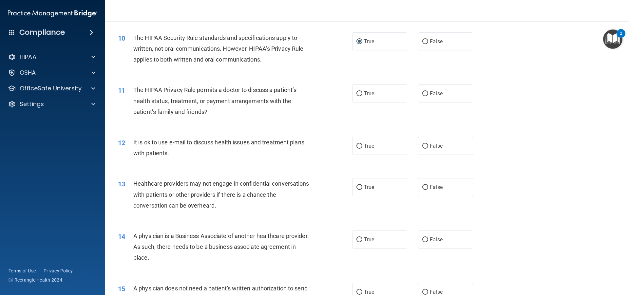
scroll to position [459, 0]
click at [304, 91] on input "True" at bounding box center [360, 92] width 6 height 5
radio input "true"
click at [304, 143] on input "True" at bounding box center [360, 145] width 6 height 5
radio input "true"
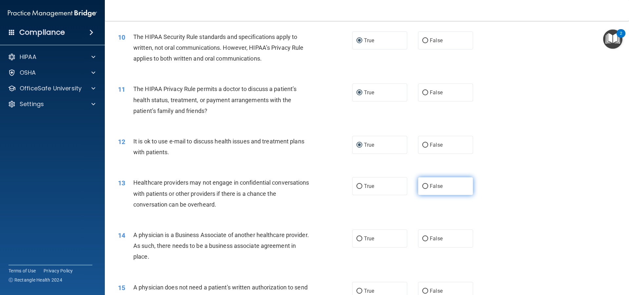
click at [304, 186] on input "False" at bounding box center [426, 186] width 6 height 5
radio input "true"
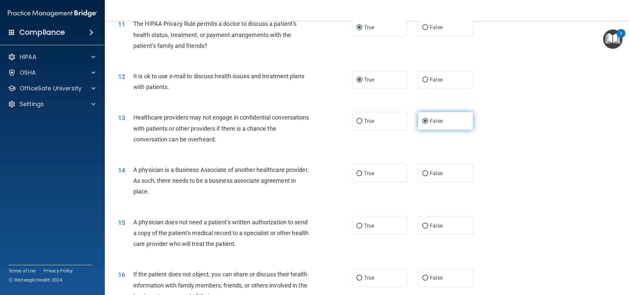
scroll to position [524, 0]
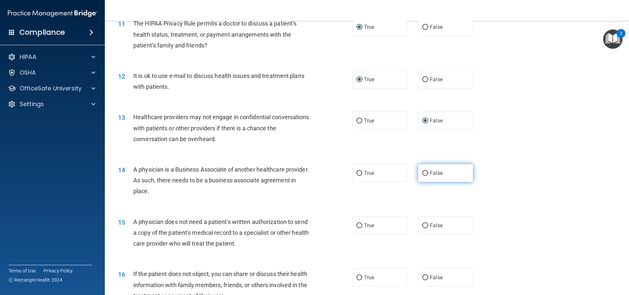
click at [304, 171] on input "False" at bounding box center [426, 173] width 6 height 5
radio input "true"
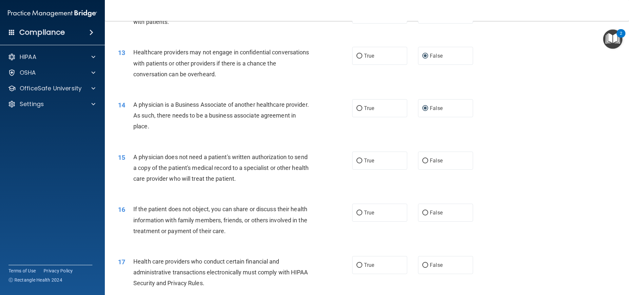
scroll to position [590, 0]
click at [304, 161] on input "True" at bounding box center [360, 160] width 6 height 5
radio input "true"
click at [304, 212] on input "True" at bounding box center [360, 212] width 6 height 5
radio input "true"
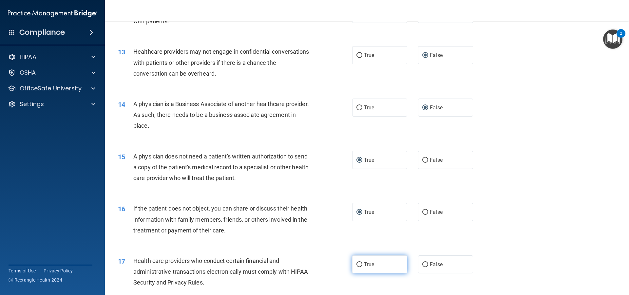
click at [304, 265] on input "True" at bounding box center [360, 265] width 6 height 5
radio input "true"
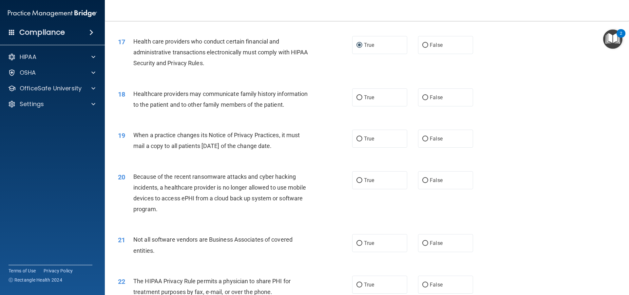
scroll to position [820, 0]
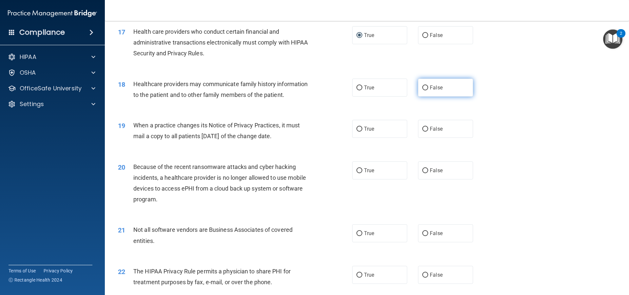
click at [304, 88] on label "False" at bounding box center [445, 88] width 55 height 18
click at [304, 88] on input "False" at bounding box center [426, 88] width 6 height 5
radio input "true"
click at [304, 128] on input "False" at bounding box center [426, 129] width 6 height 5
radio input "true"
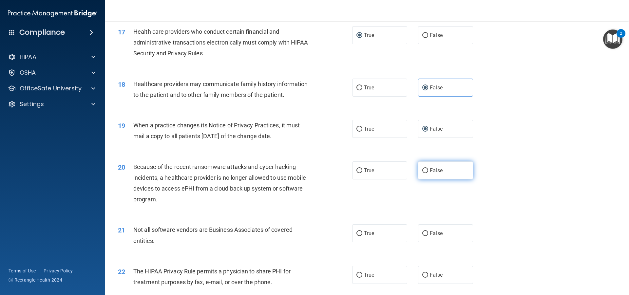
click at [304, 170] on input "False" at bounding box center [426, 170] width 6 height 5
radio input "true"
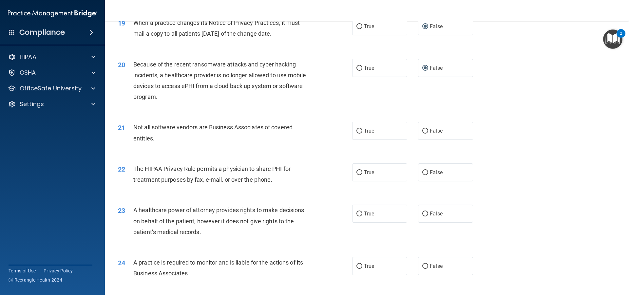
scroll to position [951, 0]
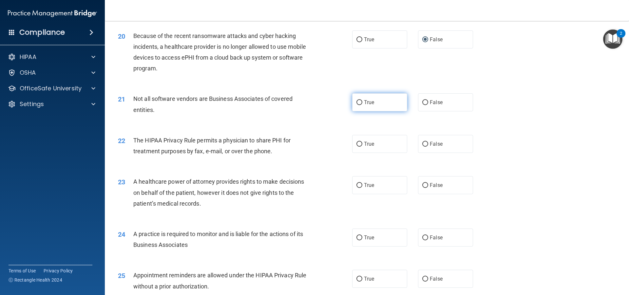
click at [304, 100] on label "True" at bounding box center [379, 102] width 55 height 18
click at [304, 100] on input "True" at bounding box center [360, 102] width 6 height 5
radio input "true"
click at [304, 144] on input "True" at bounding box center [360, 144] width 6 height 5
radio input "true"
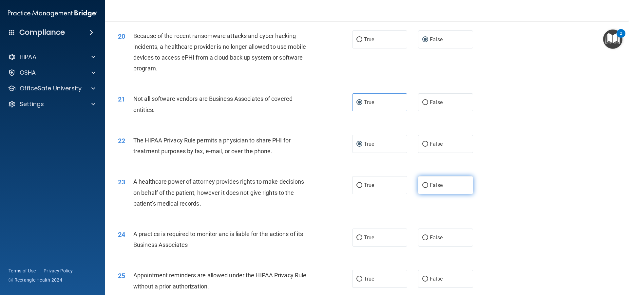
click at [304, 183] on input "False" at bounding box center [426, 185] width 6 height 5
radio input "true"
click at [304, 234] on label "False" at bounding box center [445, 238] width 55 height 18
click at [304, 236] on input "False" at bounding box center [426, 238] width 6 height 5
radio input "true"
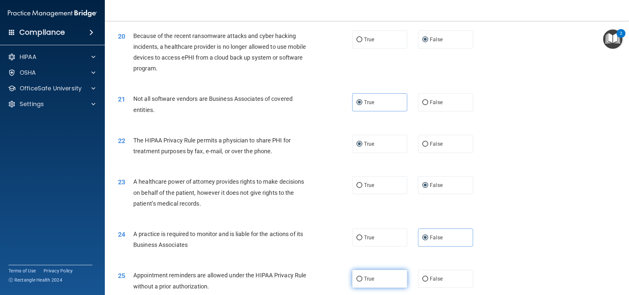
click at [304, 280] on span "True" at bounding box center [369, 279] width 10 height 6
click at [304, 280] on input "True" at bounding box center [360, 279] width 6 height 5
radio input "true"
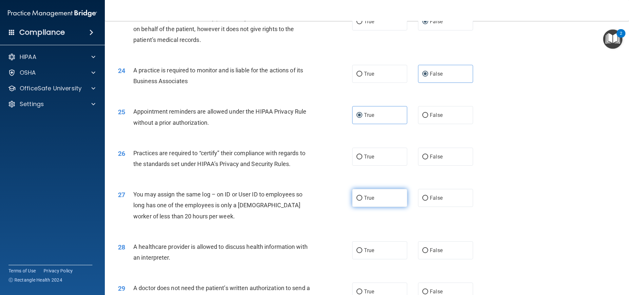
scroll to position [1147, 0]
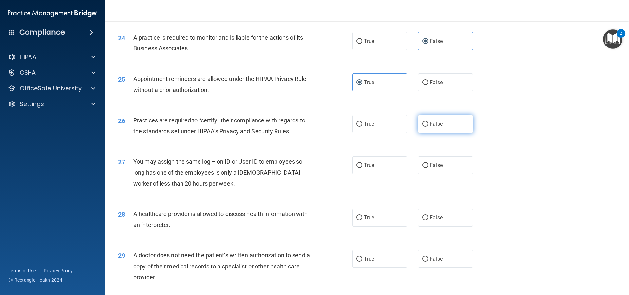
click at [304, 122] on input "False" at bounding box center [426, 124] width 6 height 5
radio input "true"
click at [304, 165] on input "False" at bounding box center [426, 165] width 6 height 5
radio input "true"
click at [304, 218] on input "True" at bounding box center [360, 218] width 6 height 5
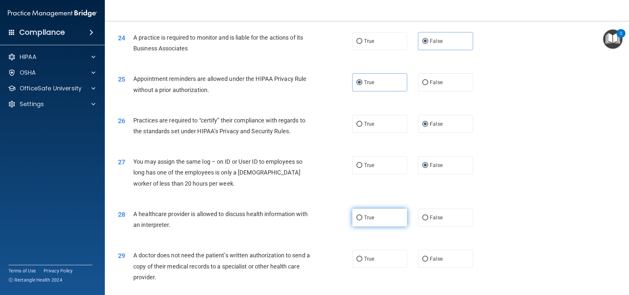
radio input "true"
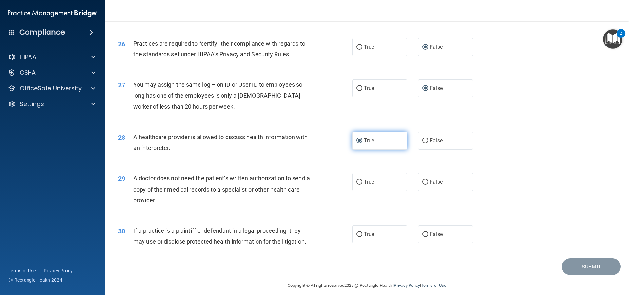
scroll to position [1231, 0]
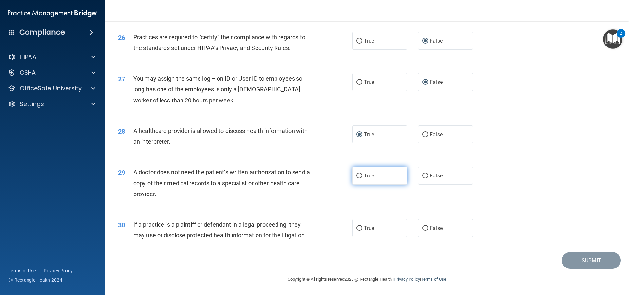
drag, startPoint x: 359, startPoint y: 175, endPoint x: 357, endPoint y: 198, distance: 23.0
click at [304, 176] on input "True" at bounding box center [360, 176] width 6 height 5
radio input "true"
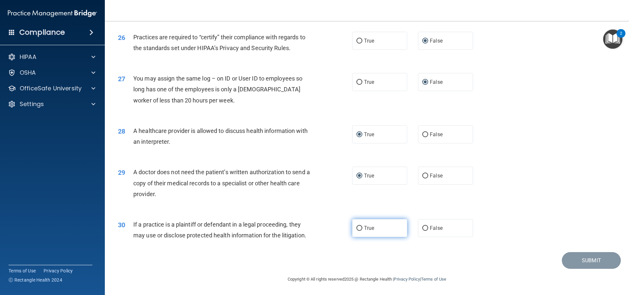
click at [304, 226] on input "True" at bounding box center [360, 228] width 6 height 5
radio input "true"
click at [304, 260] on button "Submit" at bounding box center [591, 260] width 59 height 17
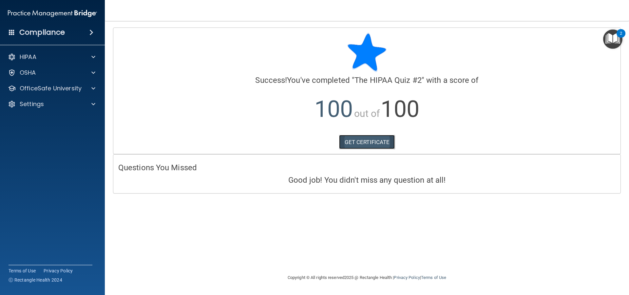
click at [304, 144] on link "GET CERTIFICATE" at bounding box center [367, 142] width 56 height 14
click at [89, 88] on div at bounding box center [92, 89] width 16 height 8
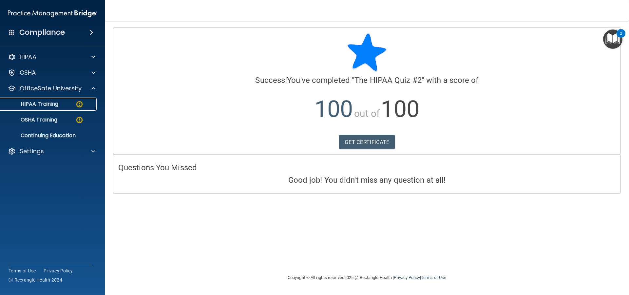
click at [75, 105] on img at bounding box center [79, 104] width 8 height 8
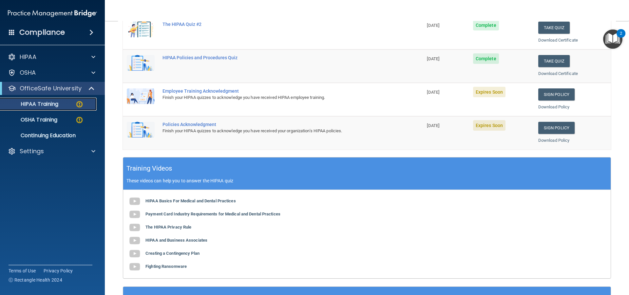
scroll to position [100, 0]
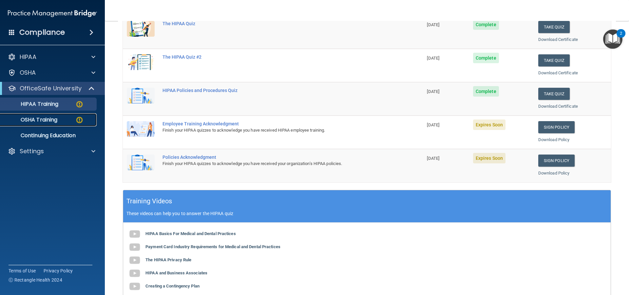
click at [39, 117] on p "OSHA Training" at bounding box center [30, 120] width 53 height 7
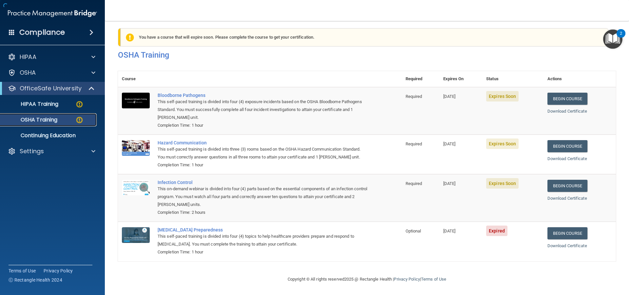
scroll to position [14, 0]
